Goal: Transaction & Acquisition: Book appointment/travel/reservation

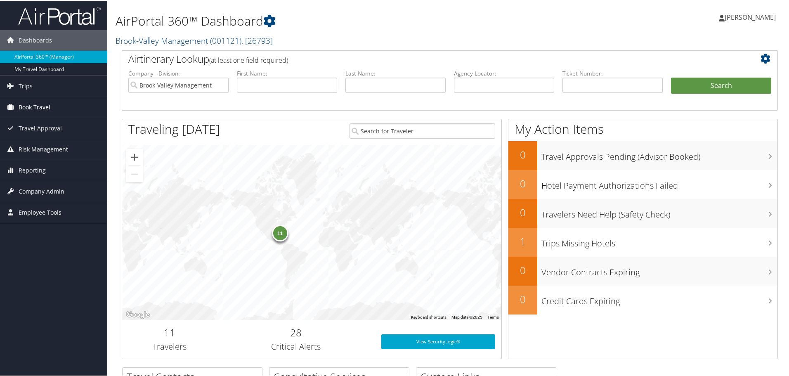
click at [47, 109] on span "Book Travel" at bounding box center [35, 106] width 32 height 21
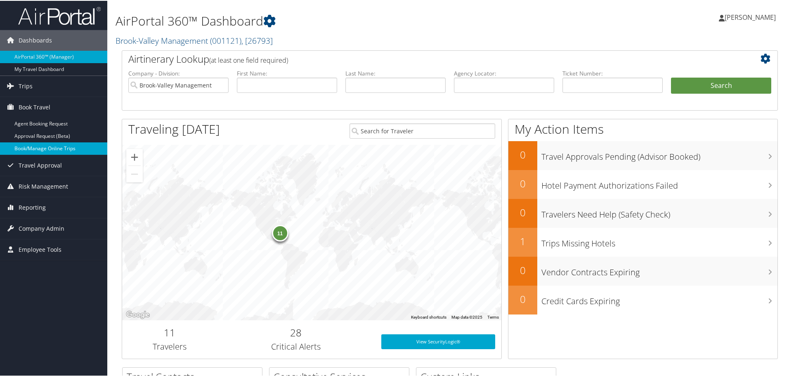
click at [42, 147] on link "Book/Manage Online Trips" at bounding box center [53, 147] width 107 height 12
